Goal: Task Accomplishment & Management: Use online tool/utility

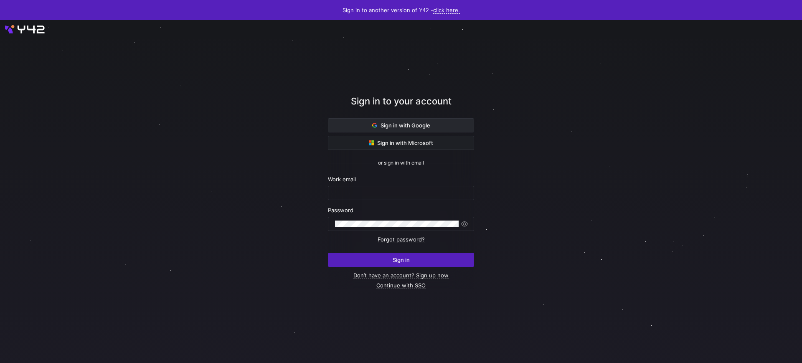
click at [385, 130] on span at bounding box center [400, 125] width 145 height 13
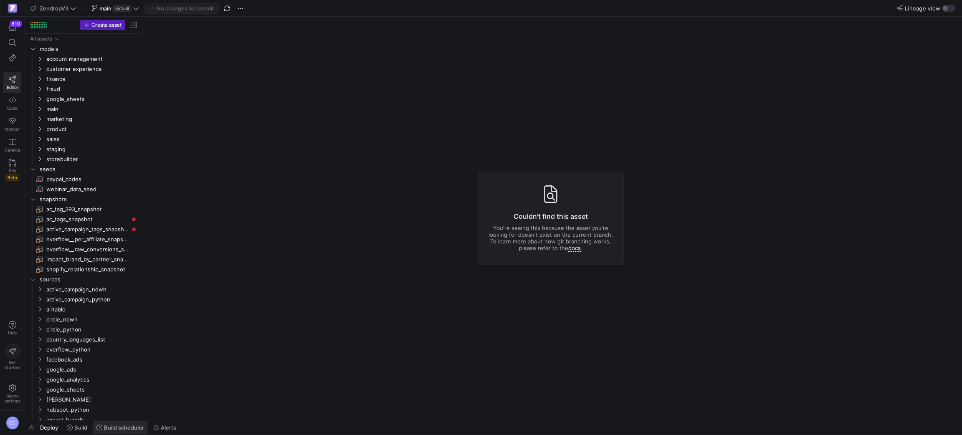
click at [118, 428] on span "Build scheduler" at bounding box center [124, 427] width 40 height 7
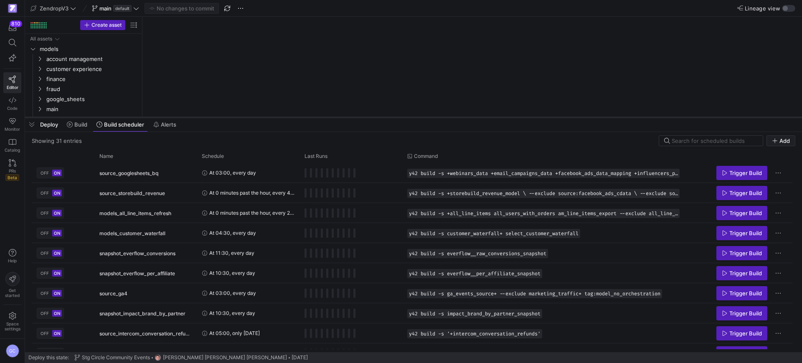
drag, startPoint x: 271, startPoint y: 210, endPoint x: 284, endPoint y: 117, distance: 94.1
click at [284, 117] on div at bounding box center [413, 117] width 777 height 3
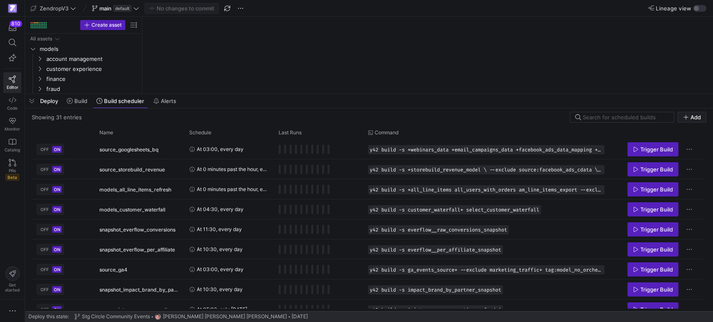
drag, startPoint x: 270, startPoint y: 78, endPoint x: 270, endPoint y: 82, distance: 4.6
click at [268, 95] on div at bounding box center [369, 93] width 688 height 3
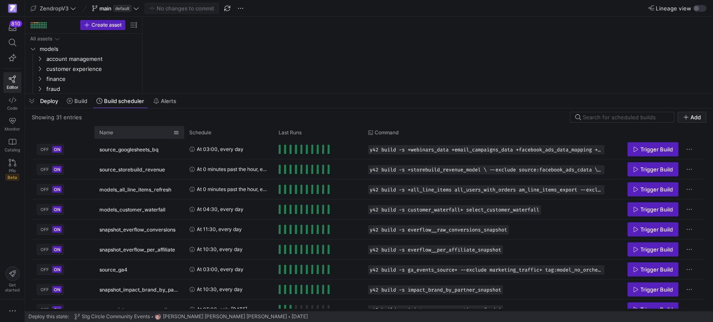
click at [132, 134] on div "Name" at bounding box center [136, 132] width 74 height 9
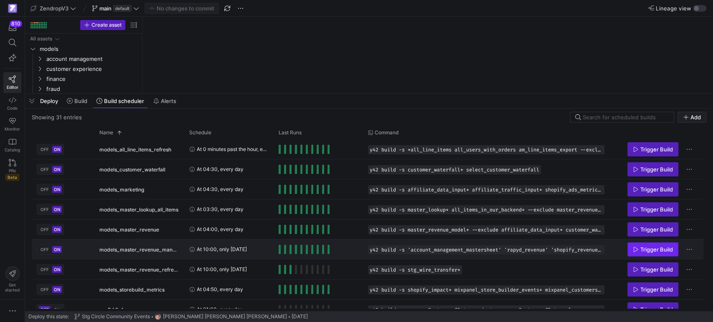
click at [661, 250] on span "Trigger Build" at bounding box center [656, 249] width 33 height 7
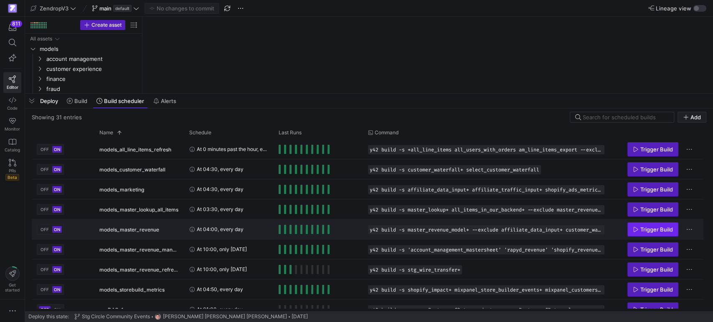
click at [655, 228] on span "Trigger Build" at bounding box center [656, 229] width 33 height 7
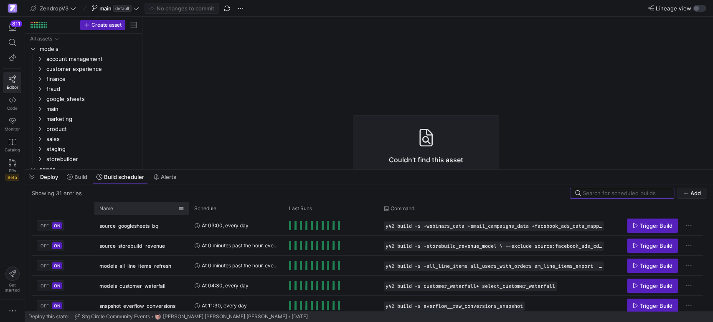
click at [124, 207] on div "Name" at bounding box center [138, 208] width 79 height 9
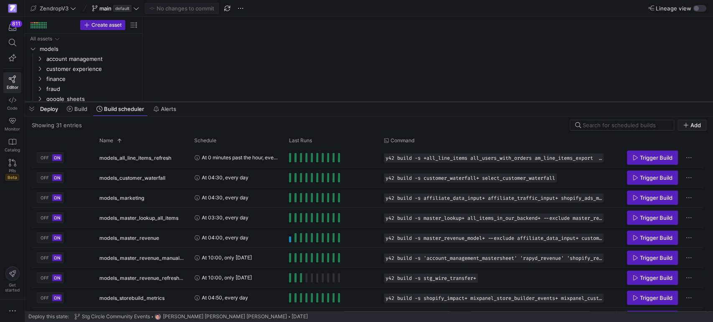
drag, startPoint x: 198, startPoint y: 170, endPoint x: 197, endPoint y: 101, distance: 68.1
click at [197, 101] on div at bounding box center [369, 101] width 688 height 3
click at [641, 178] on span "Trigger Build" at bounding box center [656, 178] width 33 height 7
click at [642, 195] on span "Trigger Build" at bounding box center [656, 198] width 33 height 7
